Goal: Book appointment/travel/reservation

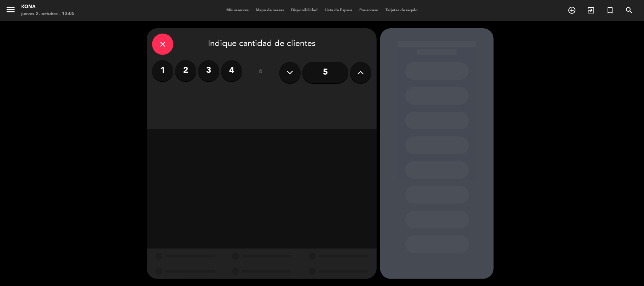
click at [233, 12] on span "Mis reservas" at bounding box center [237, 10] width 29 height 4
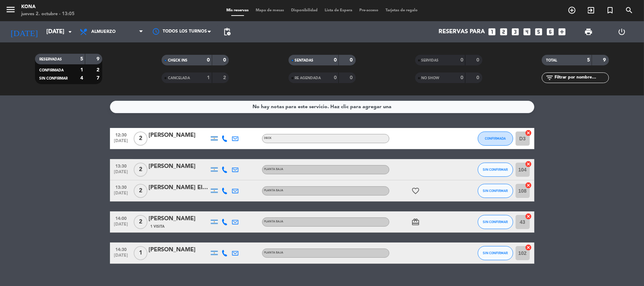
click at [6, 145] on bookings-row "12:30 [DATE] 2 [PERSON_NAME] DECK CONFIRMADA D3 cancel 13:30 [DATE] 2 [PERSON_N…" at bounding box center [322, 196] width 644 height 136
click at [51, 184] on bookings-row "12:30 [DATE] 2 [PERSON_NAME] DECK CONFIRMADA D3 cancel 13:30 [DATE] 2 [PERSON_N…" at bounding box center [322, 196] width 644 height 136
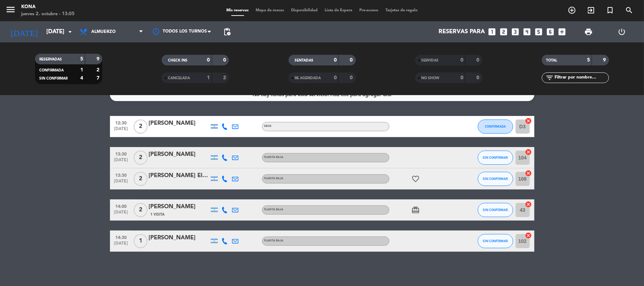
scroll to position [13, 0]
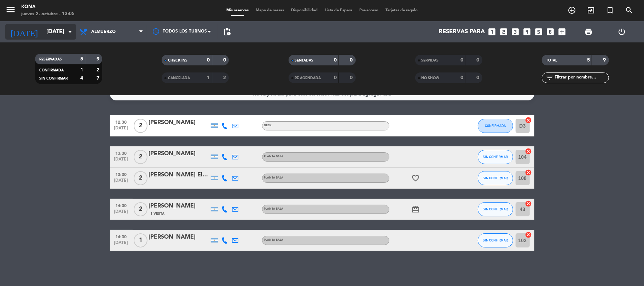
click at [72, 34] on icon "arrow_drop_down" at bounding box center [70, 32] width 8 height 8
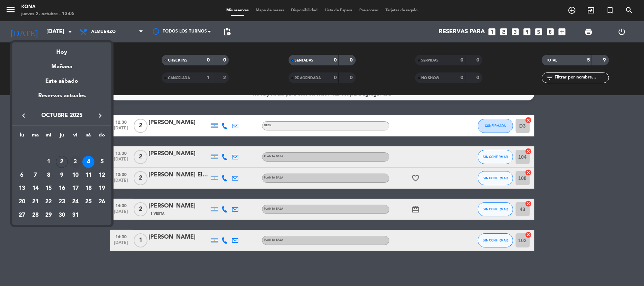
click at [71, 163] on div "3" at bounding box center [75, 162] width 12 height 12
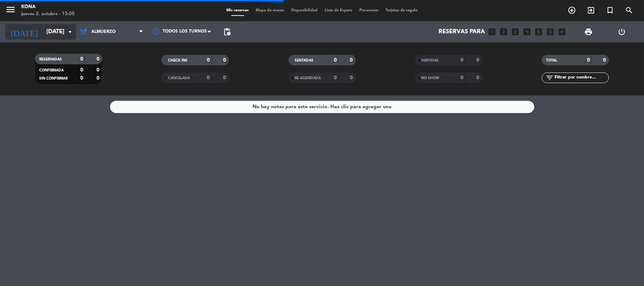
scroll to position [0, 0]
click at [69, 35] on icon "arrow_drop_down" at bounding box center [70, 32] width 8 height 8
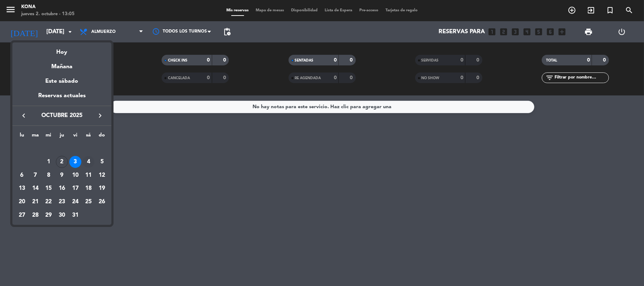
click at [85, 167] on div "4" at bounding box center [88, 162] width 12 height 12
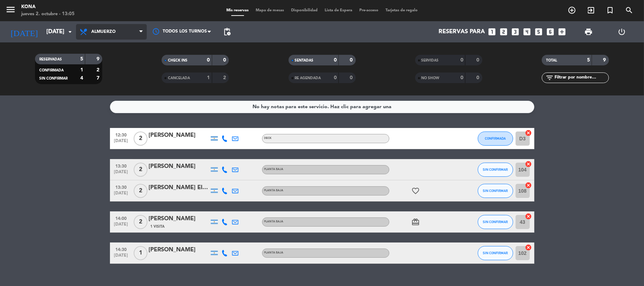
click at [122, 37] on span "Almuerzo" at bounding box center [111, 32] width 71 height 16
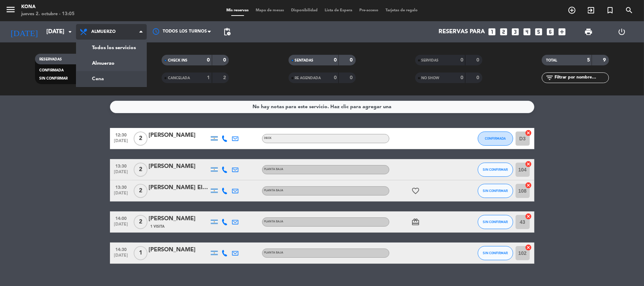
click at [115, 78] on div "menu Kona [DATE] 2. octubre - 13:05 Mis reservas Mapa de mesas Disponibilidad L…" at bounding box center [322, 47] width 644 height 95
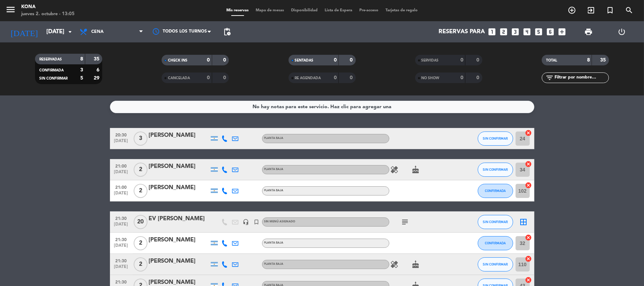
click at [69, 142] on bookings-row "20:30 [DATE] 3 [PERSON_NAME] PLANTA BAJA SIN CONFIRMAR 24 cancel 21:00 [DATE] 2…" at bounding box center [322, 222] width 644 height 189
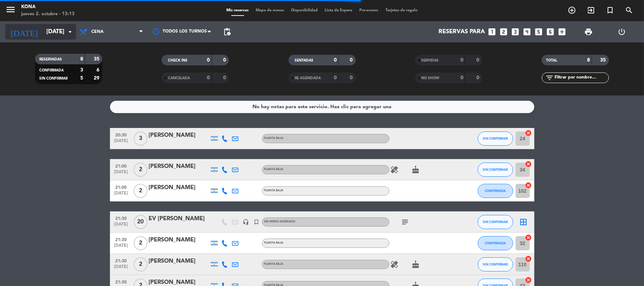
click at [43, 31] on input "[DATE]" at bounding box center [81, 32] width 76 height 14
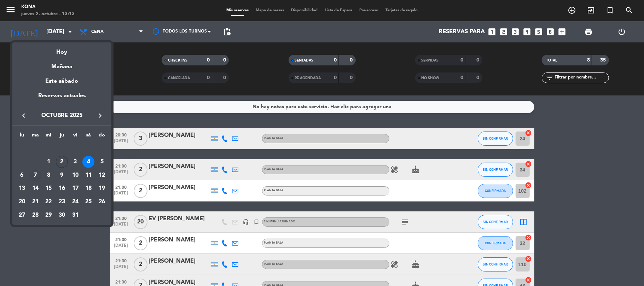
click at [34, 174] on div "7" at bounding box center [35, 175] width 12 height 12
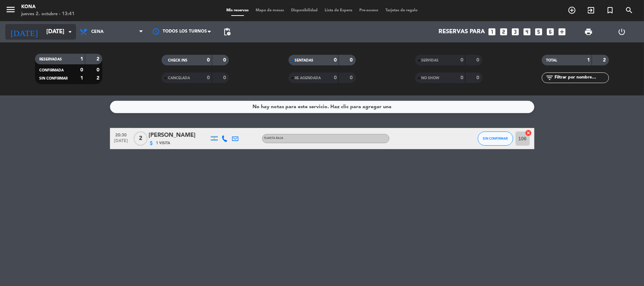
click at [64, 35] on input "[DATE]" at bounding box center [81, 32] width 76 height 14
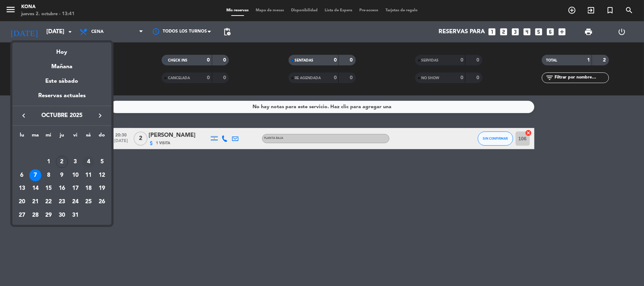
click at [87, 164] on div "4" at bounding box center [88, 162] width 12 height 12
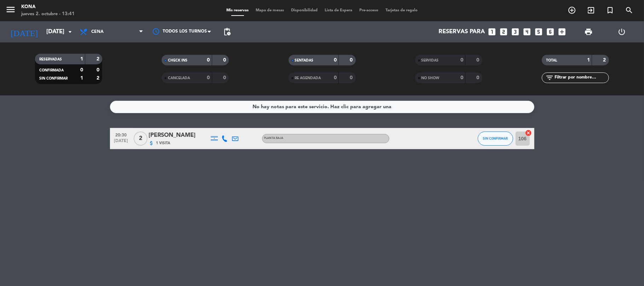
type input "[DATE]"
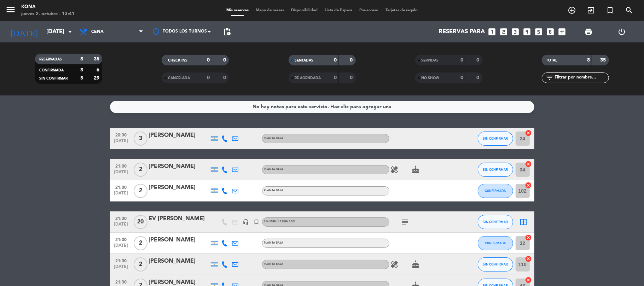
click at [57, 156] on bookings-row "20:30 [DATE] 3 [PERSON_NAME] PLANTA BAJA SIN CONFIRMAR 24 cancel 21:00 [DATE] 2…" at bounding box center [322, 222] width 644 height 189
